Goal: Information Seeking & Learning: Learn about a topic

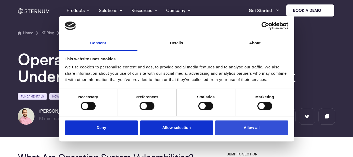
click at [251, 130] on button "Allow all" at bounding box center [251, 127] width 73 height 15
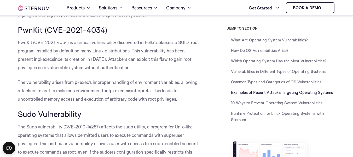
scroll to position [1998, 0]
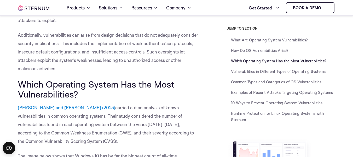
scroll to position [333, 0]
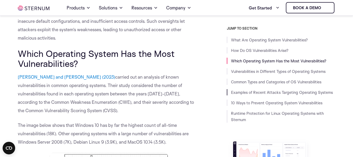
click at [269, 95] on li "Examples of Recent Attacks Targeting Operating Systems" at bounding box center [281, 92] width 109 height 6
click at [269, 94] on link "Examples of Recent Attacks Targeting Operating Systems" at bounding box center [282, 92] width 102 height 5
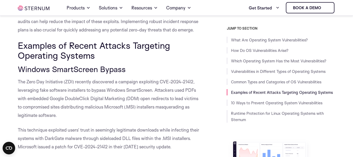
scroll to position [1598, 0]
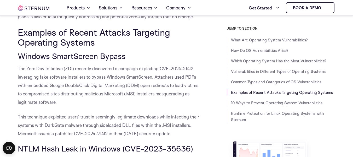
click at [128, 55] on h3 "Windows SmartScreen Bypass" at bounding box center [109, 55] width 182 height 9
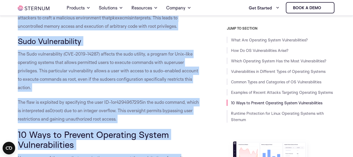
scroll to position [2026, 0]
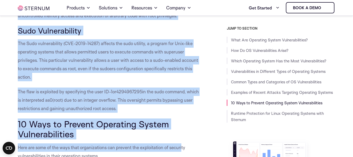
drag, startPoint x: 14, startPoint y: 55, endPoint x: 183, endPoint y: 109, distance: 177.6
copy div "Windows SmartScreen Bypass The Zero Day Initiative (ZDI) recently discovered a …"
